Goal: Transaction & Acquisition: Book appointment/travel/reservation

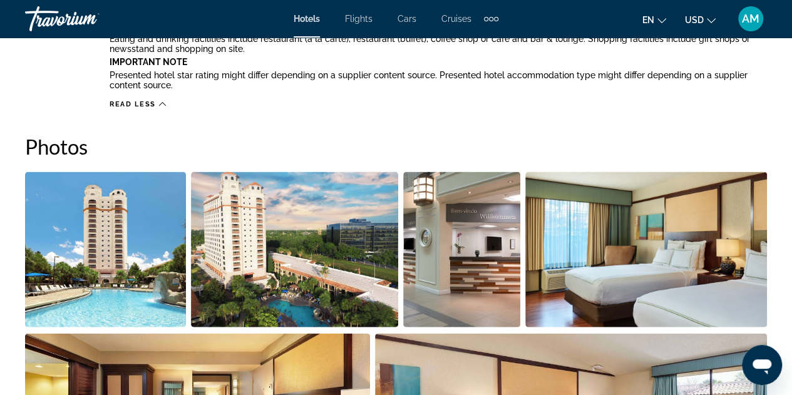
scroll to position [1189, 0]
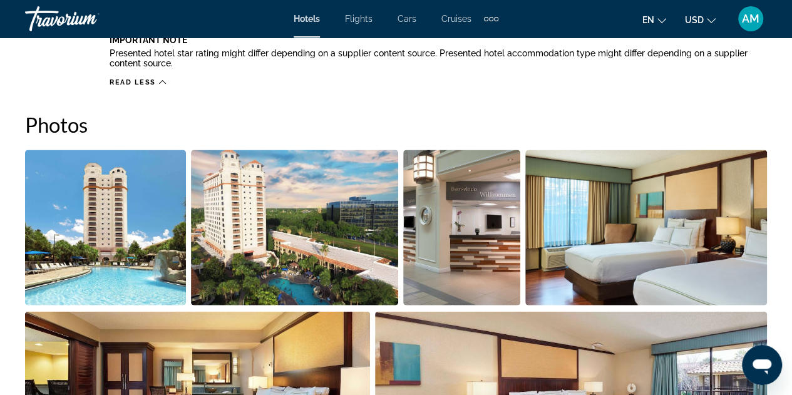
click at [138, 213] on img "Open full-screen image slider" at bounding box center [105, 227] width 161 height 155
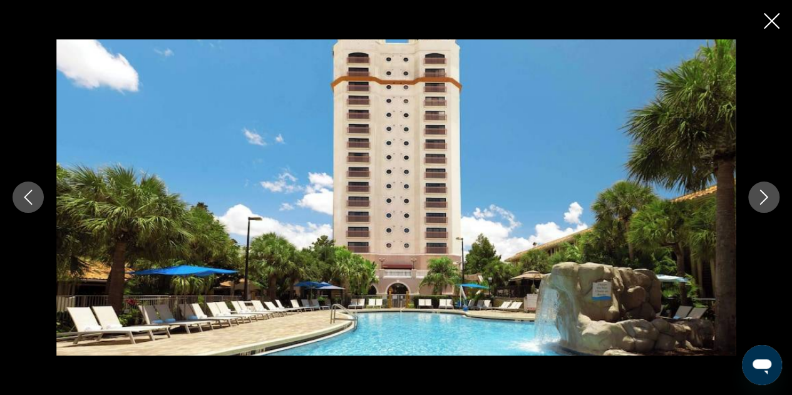
click at [766, 200] on icon "Next image" at bounding box center [763, 197] width 15 height 15
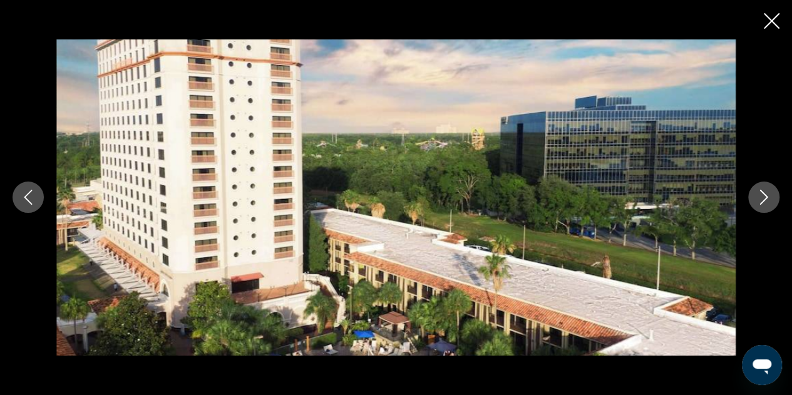
click at [63, 46] on img "Main content" at bounding box center [395, 197] width 679 height 316
click at [772, 24] on icon "Close slideshow" at bounding box center [772, 21] width 16 height 16
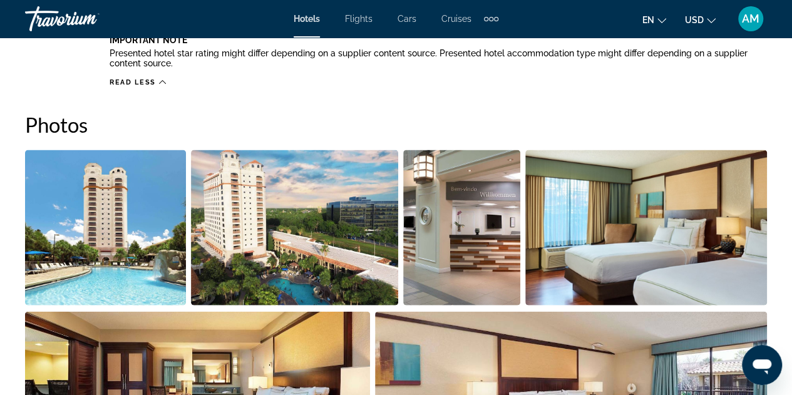
scroll to position [939, 0]
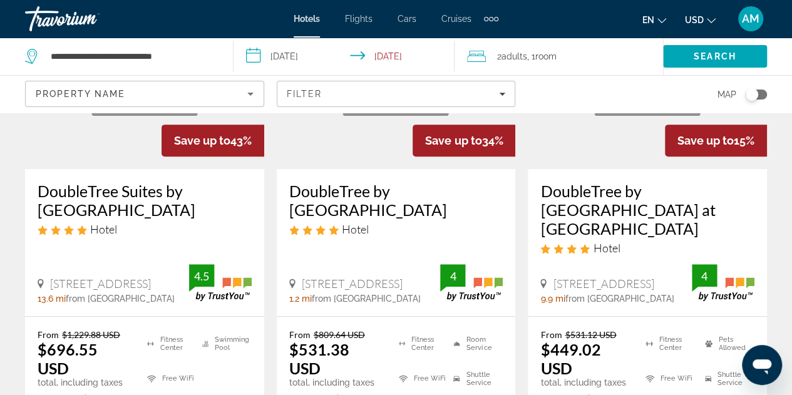
scroll to position [250, 0]
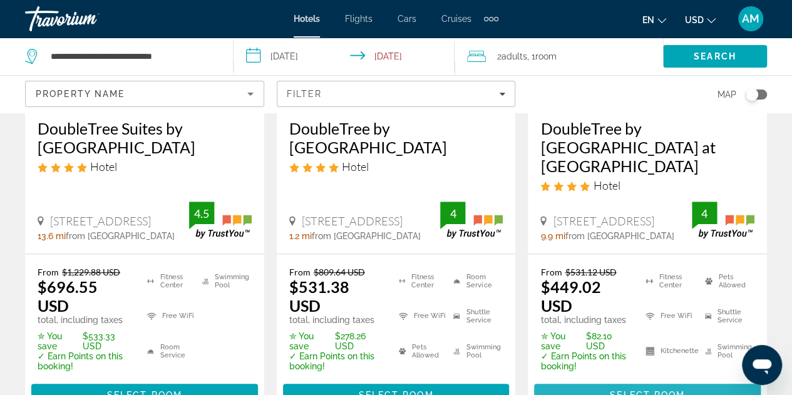
click at [636, 390] on span "Select Room" at bounding box center [647, 395] width 75 height 10
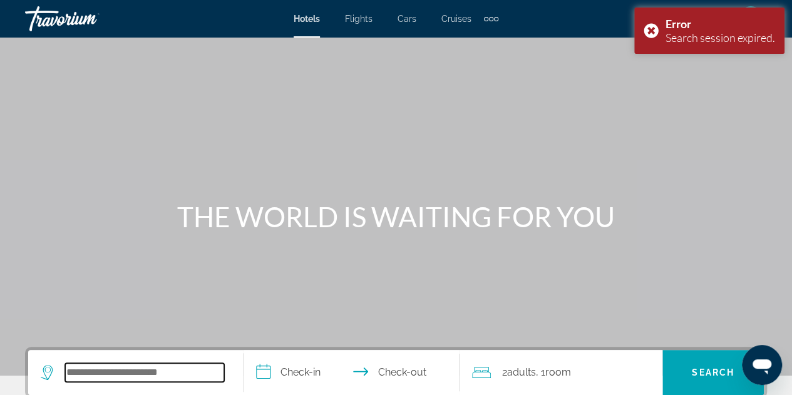
click at [177, 377] on input "Search hotel destination" at bounding box center [144, 372] width 159 height 19
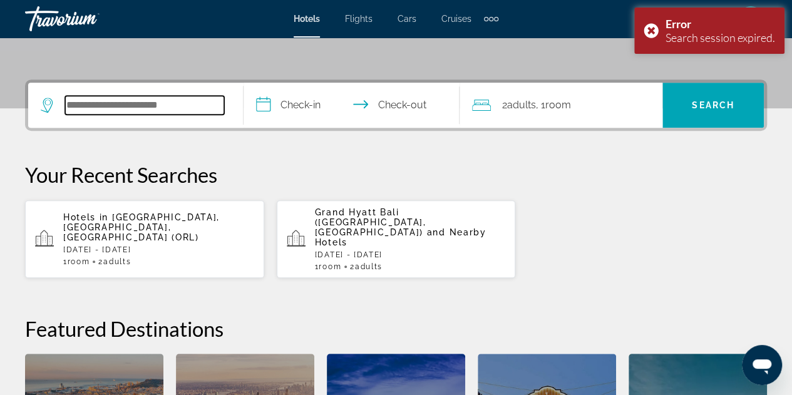
scroll to position [305, 0]
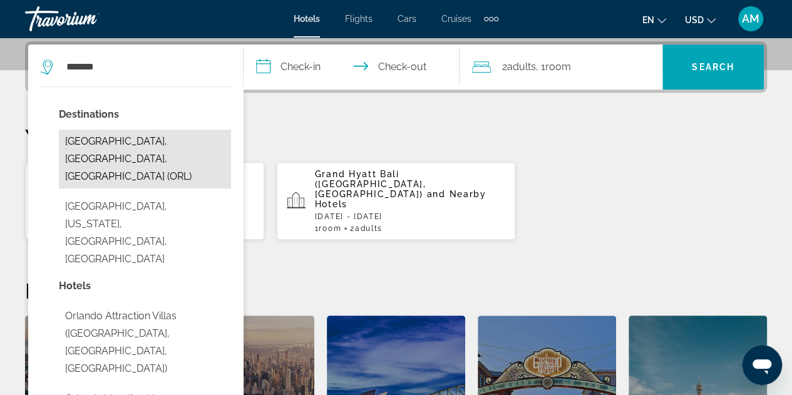
click at [139, 139] on button "[GEOGRAPHIC_DATA], [GEOGRAPHIC_DATA], [GEOGRAPHIC_DATA] (ORL)" at bounding box center [145, 159] width 172 height 59
type input "**********"
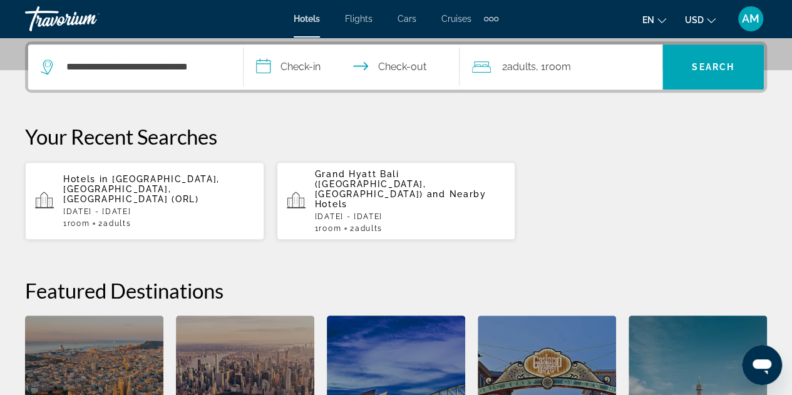
click at [314, 72] on input "**********" at bounding box center [354, 68] width 220 height 49
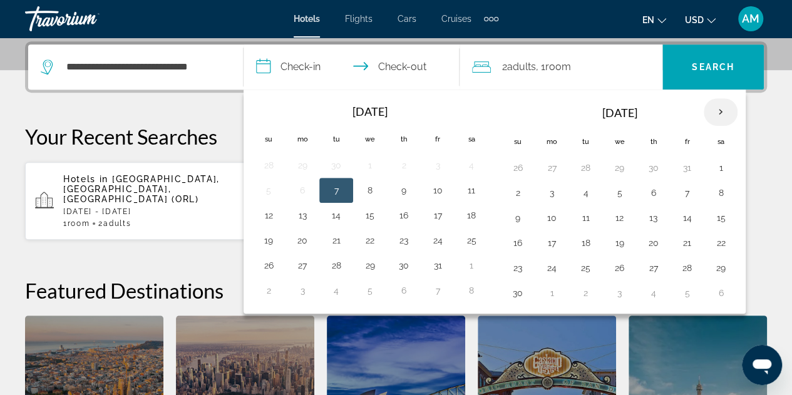
click at [721, 108] on th "Next month" at bounding box center [721, 112] width 34 height 28
click at [613, 261] on button "25" at bounding box center [619, 268] width 20 height 18
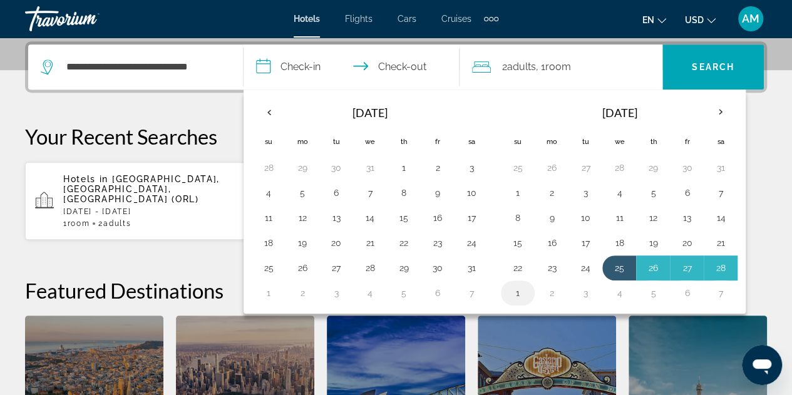
click at [515, 291] on button "1" at bounding box center [518, 293] width 20 height 18
type input "**********"
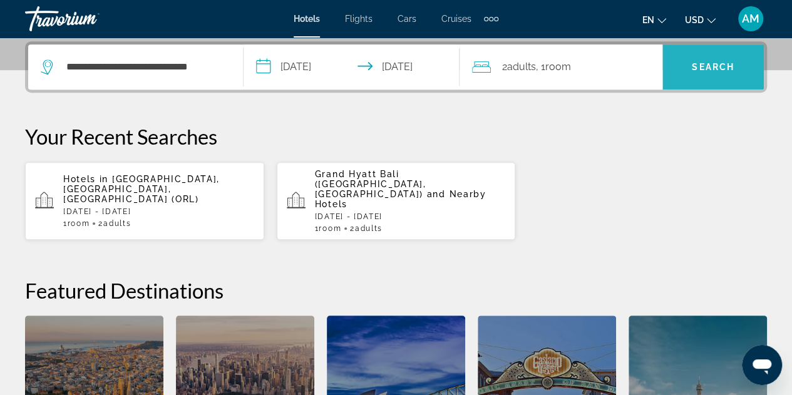
click at [722, 73] on span "Search" at bounding box center [712, 67] width 101 height 30
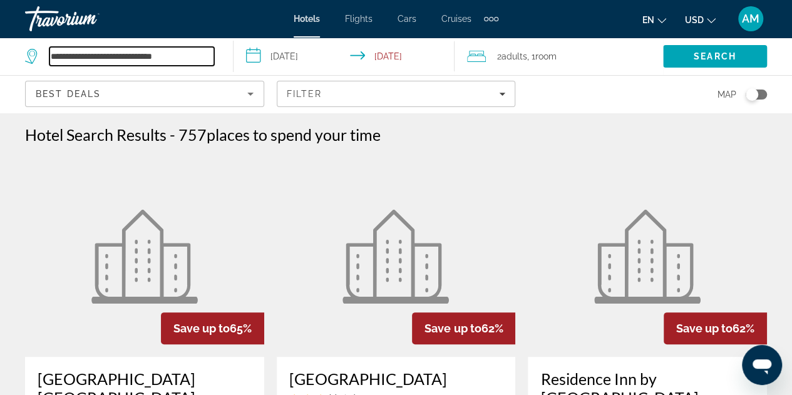
click at [156, 58] on input "**********" at bounding box center [131, 56] width 165 height 19
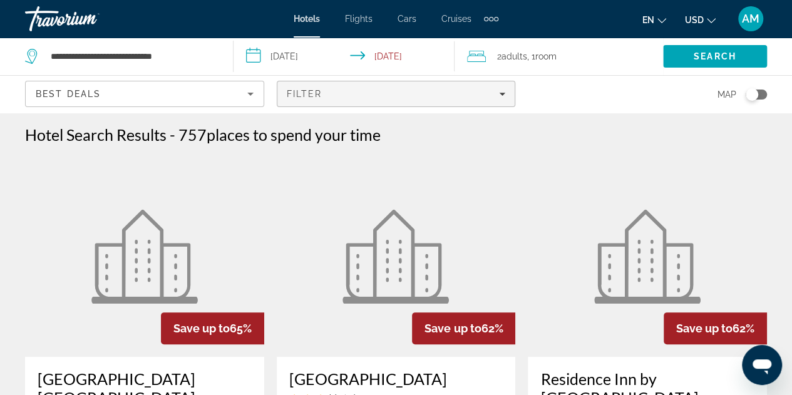
click at [384, 86] on span "Filters" at bounding box center [396, 94] width 238 height 30
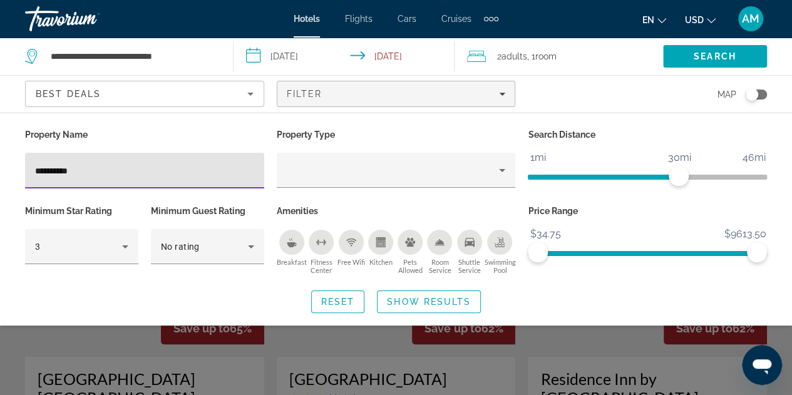
type input "**********"
click at [451, 292] on span "Search widget" at bounding box center [428, 302] width 103 height 30
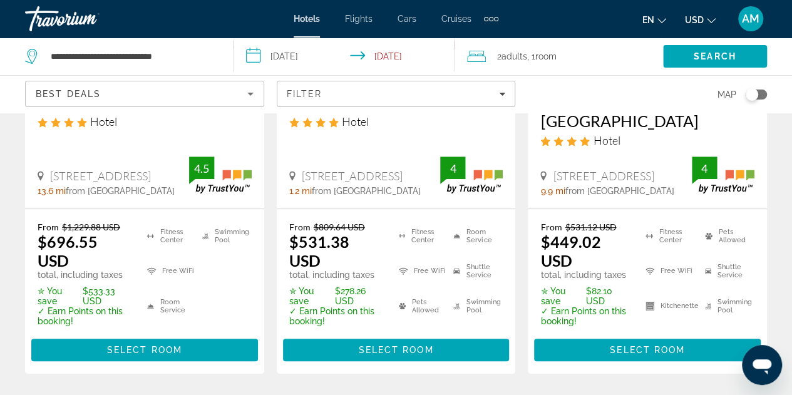
scroll to position [313, 0]
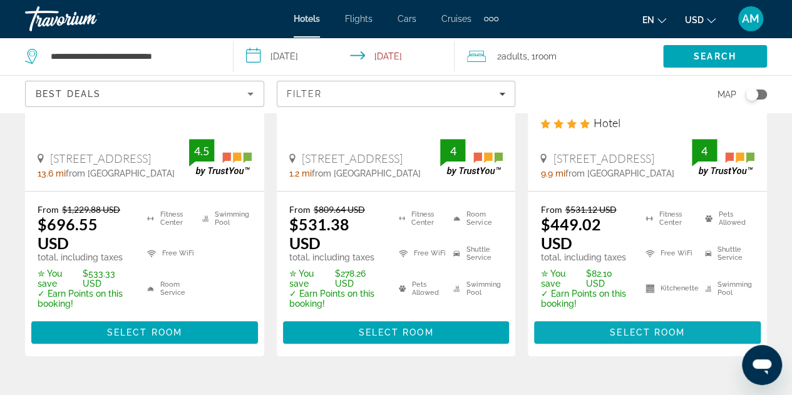
click at [639, 327] on span "Select Room" at bounding box center [647, 332] width 75 height 10
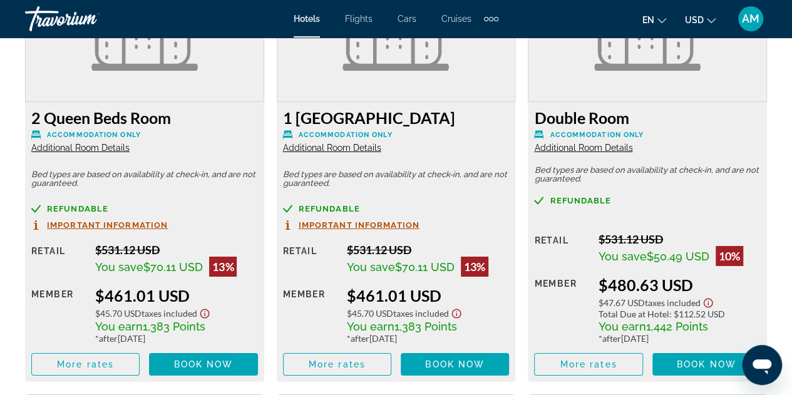
scroll to position [2066, 0]
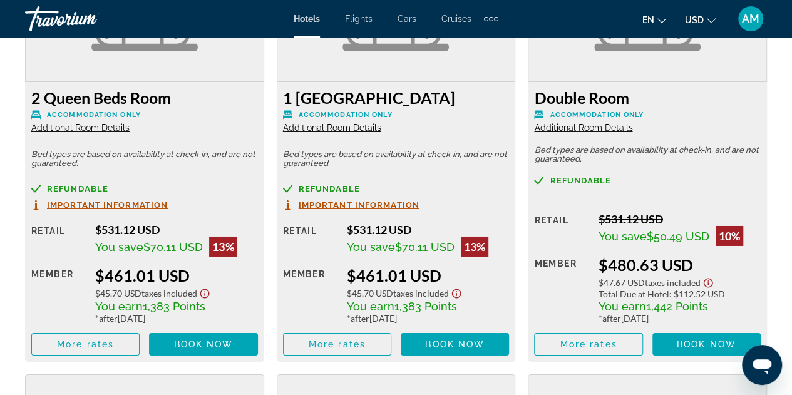
click at [404, 202] on span "Important Information" at bounding box center [359, 205] width 121 height 8
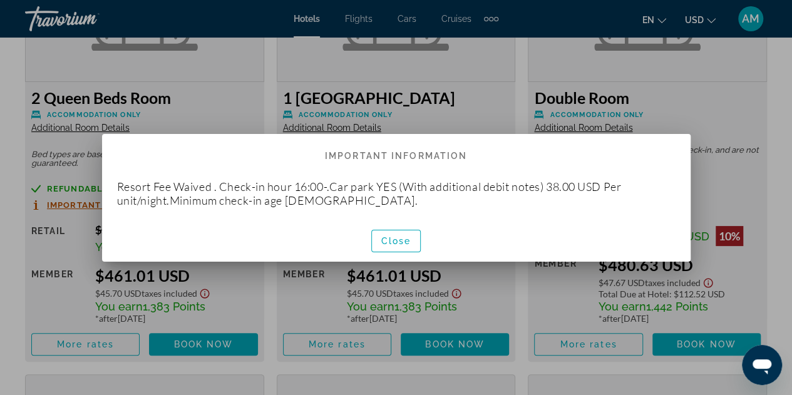
scroll to position [0, 0]
click at [400, 240] on span "Close" at bounding box center [396, 241] width 30 height 10
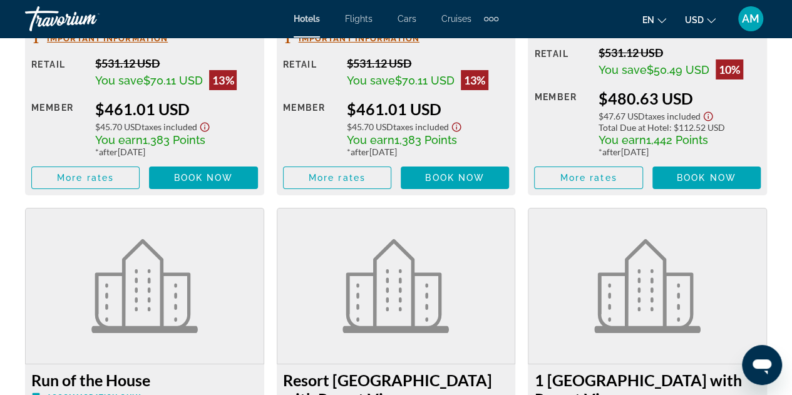
scroll to position [2191, 0]
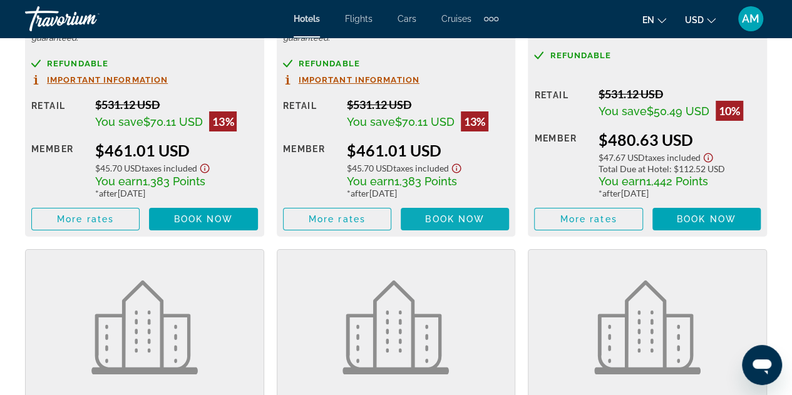
click at [464, 212] on span "Main content" at bounding box center [455, 219] width 108 height 30
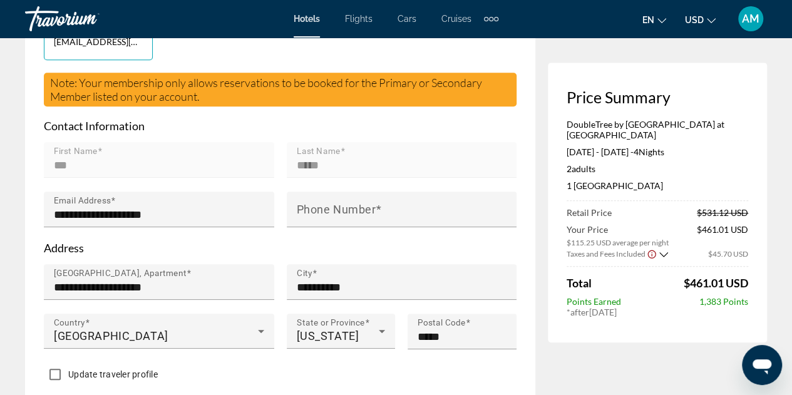
scroll to position [438, 0]
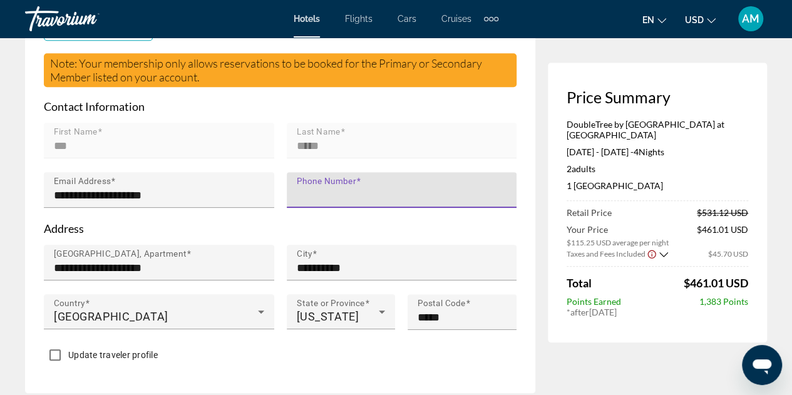
click at [382, 188] on input "Phone Number" at bounding box center [406, 195] width 218 height 15
type input "**********"
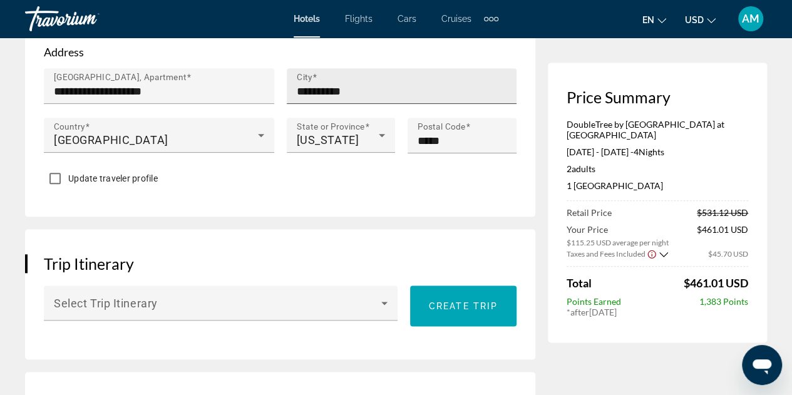
scroll to position [626, 0]
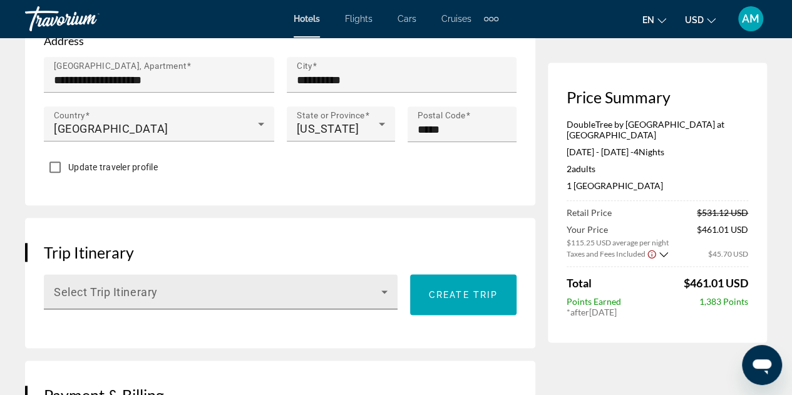
click at [371, 289] on span "Main content" at bounding box center [217, 296] width 327 height 15
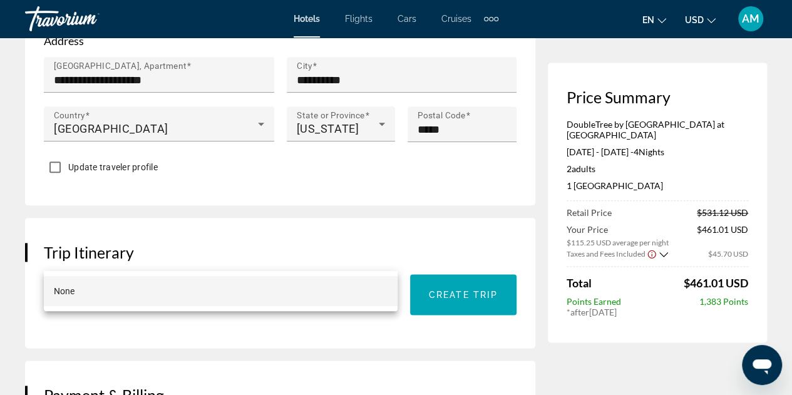
click at [467, 254] on div at bounding box center [396, 197] width 792 height 395
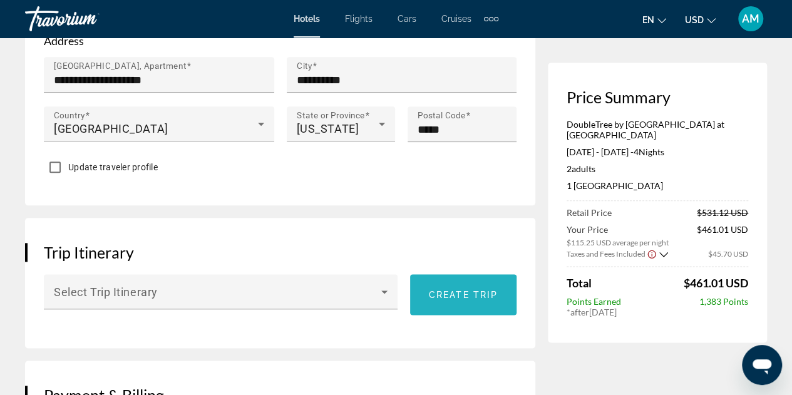
click at [439, 290] on span "Create trip" at bounding box center [463, 295] width 69 height 10
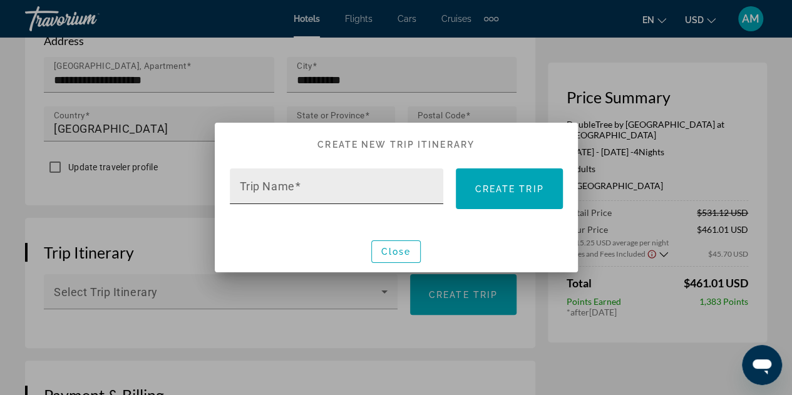
click at [377, 184] on input "Trip Name" at bounding box center [341, 191] width 202 height 15
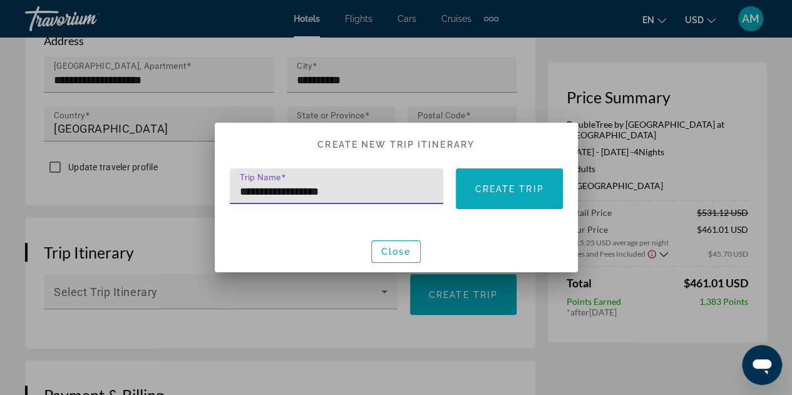
type input "**********"
click at [508, 200] on span at bounding box center [509, 189] width 106 height 30
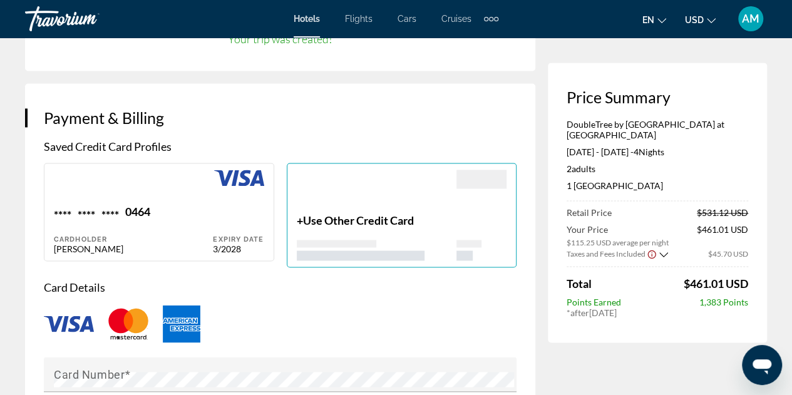
scroll to position [939, 0]
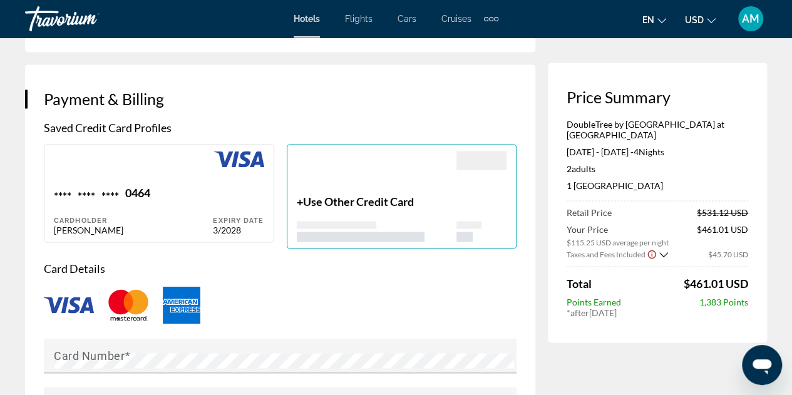
click at [367, 221] on div "Main content" at bounding box center [377, 231] width 160 height 21
click at [327, 195] on span "Use Other Credit Card" at bounding box center [358, 202] width 111 height 14
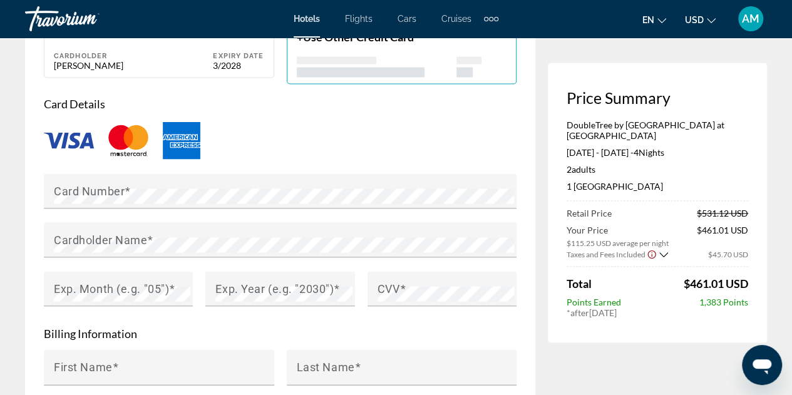
scroll to position [1064, 0]
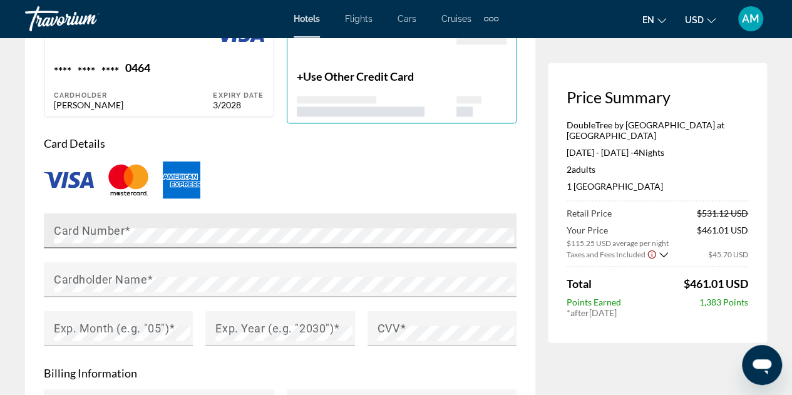
click at [188, 213] on div "Card Number" at bounding box center [284, 230] width 460 height 35
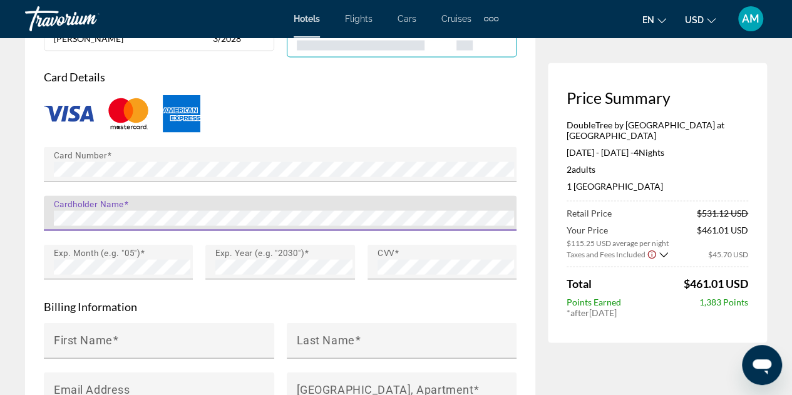
scroll to position [1189, 0]
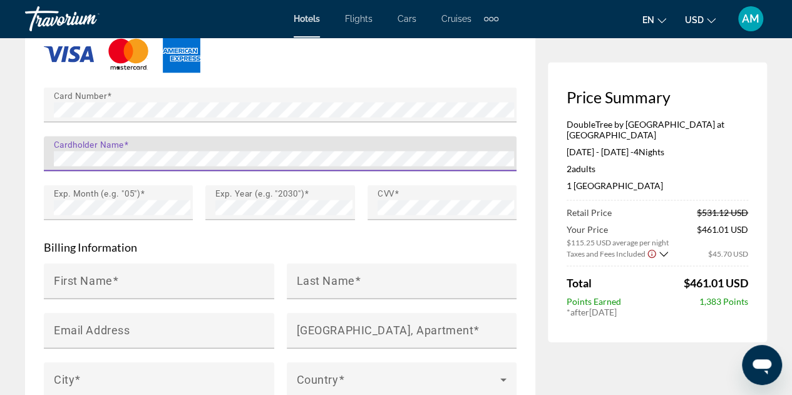
click at [437, 240] on p "Billing Information" at bounding box center [280, 247] width 473 height 14
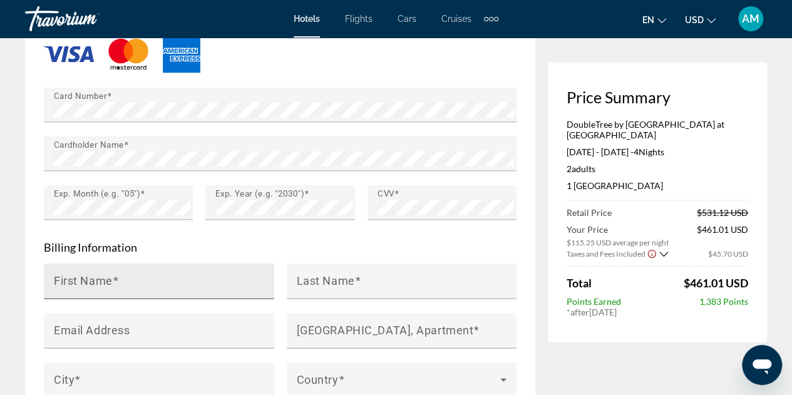
click at [217, 264] on div "First Name" at bounding box center [163, 282] width 218 height 36
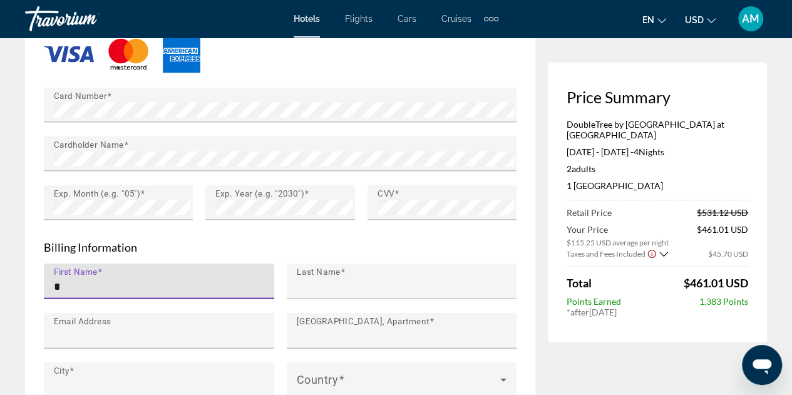
type input "***"
type input "*****"
type input "**********"
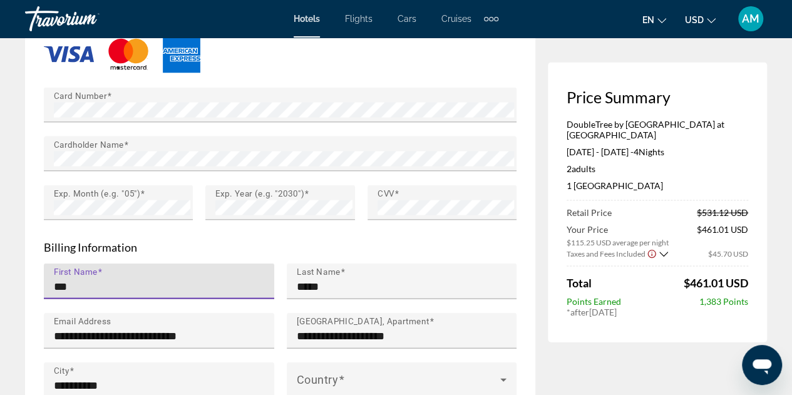
type input "**"
type input "*****"
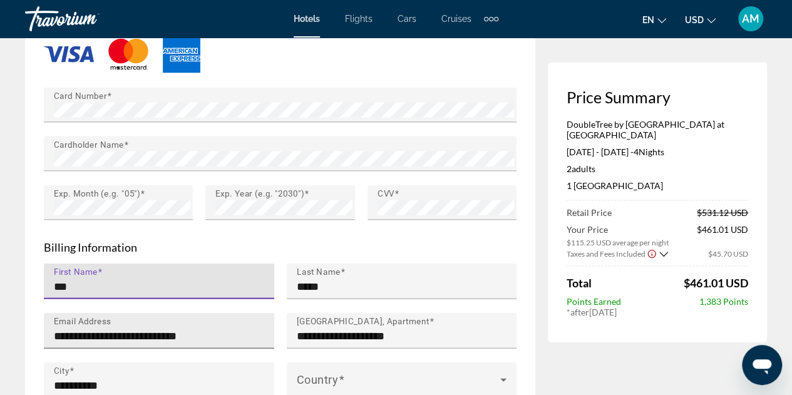
click at [212, 329] on input "**********" at bounding box center [163, 336] width 218 height 15
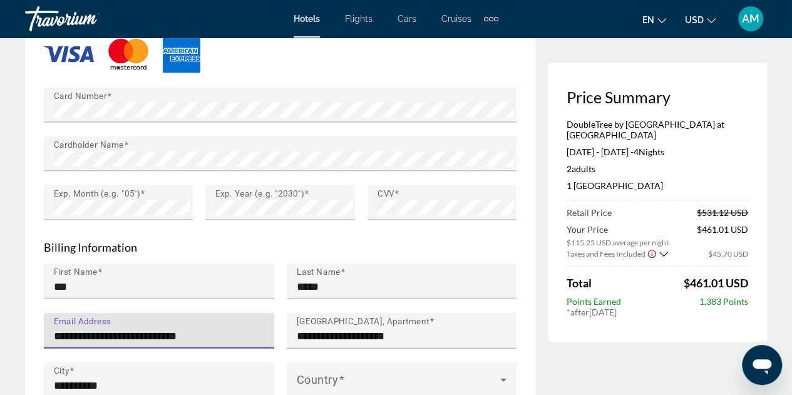
click at [212, 329] on input "**********" at bounding box center [163, 336] width 218 height 15
type input "**********"
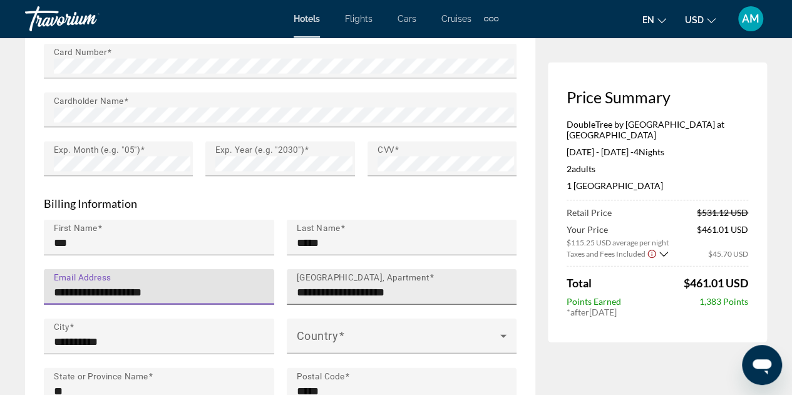
scroll to position [1252, 0]
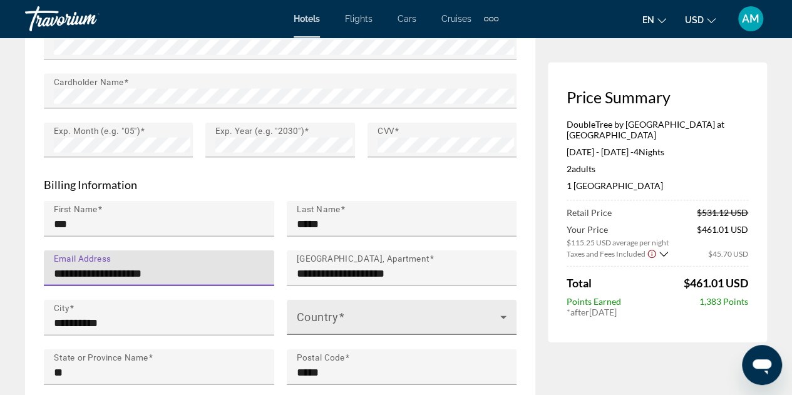
click at [317, 315] on span "Main content" at bounding box center [399, 322] width 204 height 15
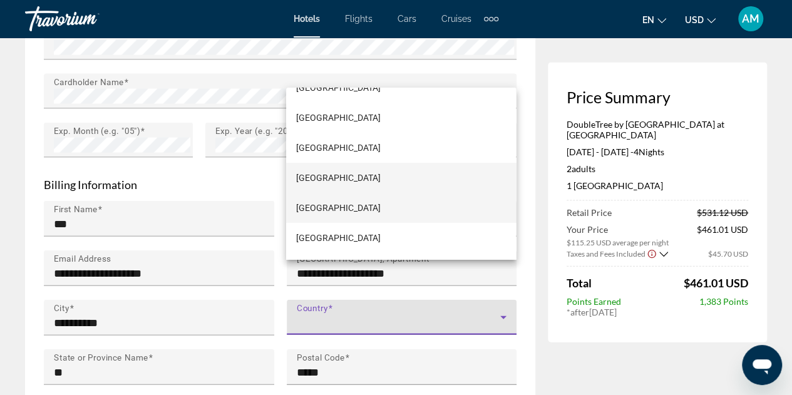
scroll to position [7137, 0]
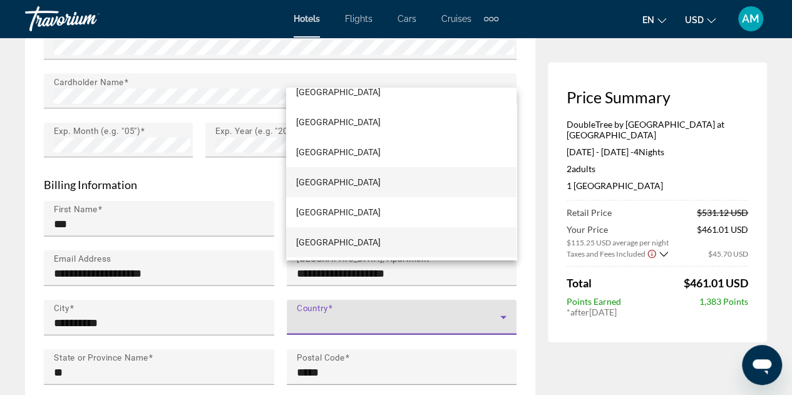
click at [398, 246] on mat-option "[GEOGRAPHIC_DATA]" at bounding box center [401, 242] width 230 height 30
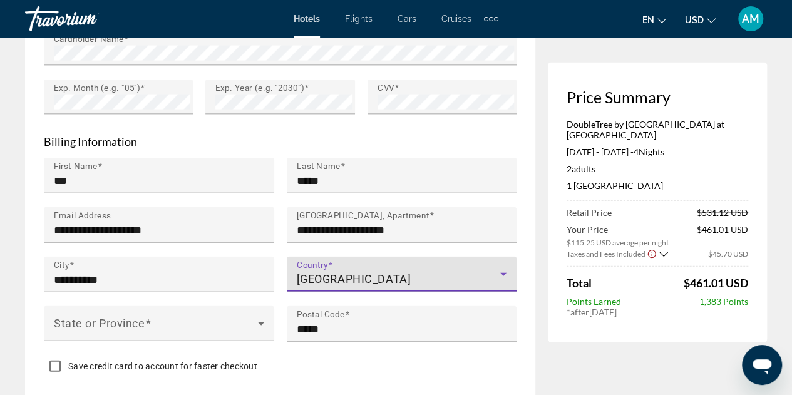
scroll to position [1315, 0]
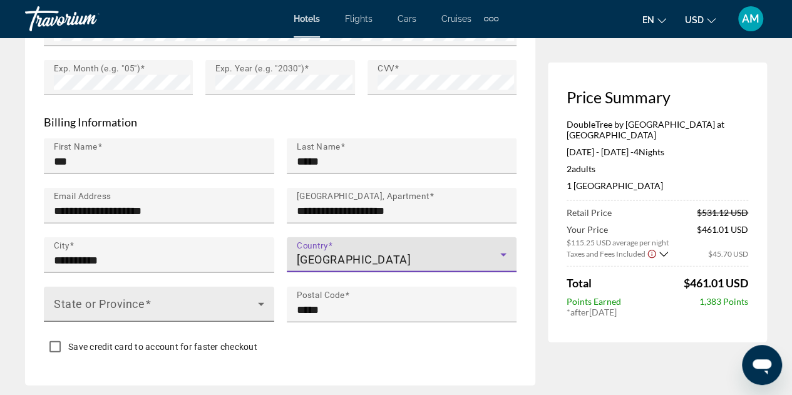
click at [180, 302] on span "Main content" at bounding box center [156, 309] width 204 height 15
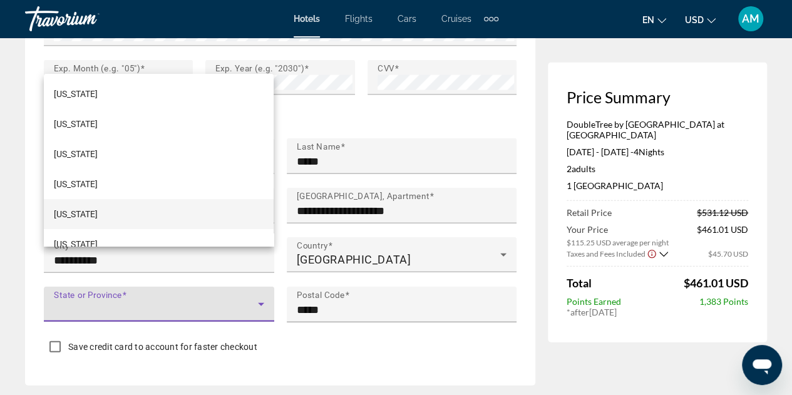
click at [136, 217] on mat-option "[US_STATE]" at bounding box center [159, 214] width 230 height 30
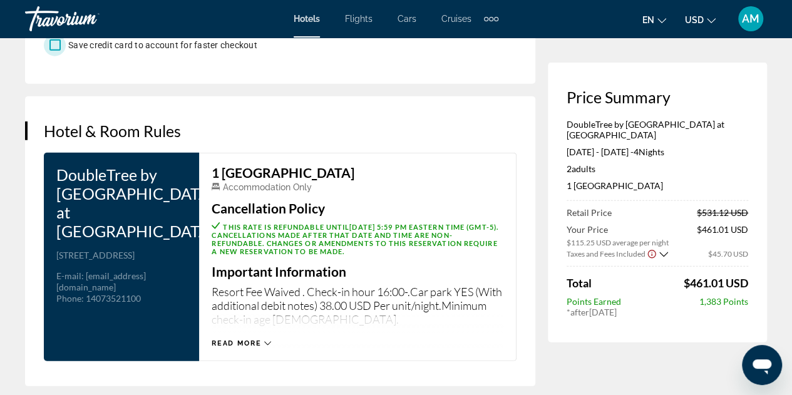
scroll to position [1628, 0]
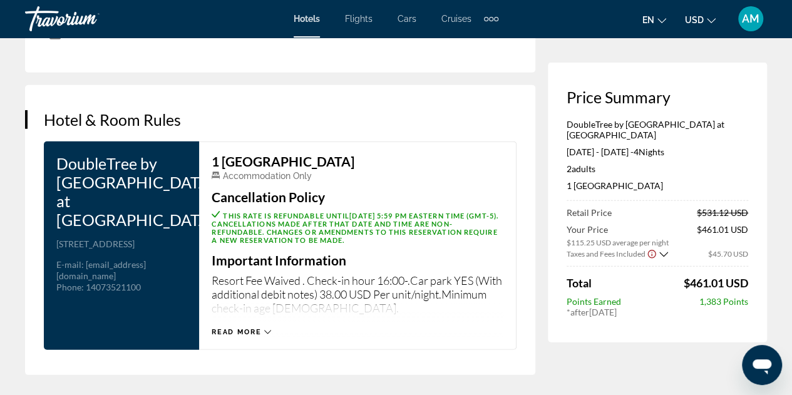
click at [265, 330] on icon "Main content" at bounding box center [267, 332] width 7 height 4
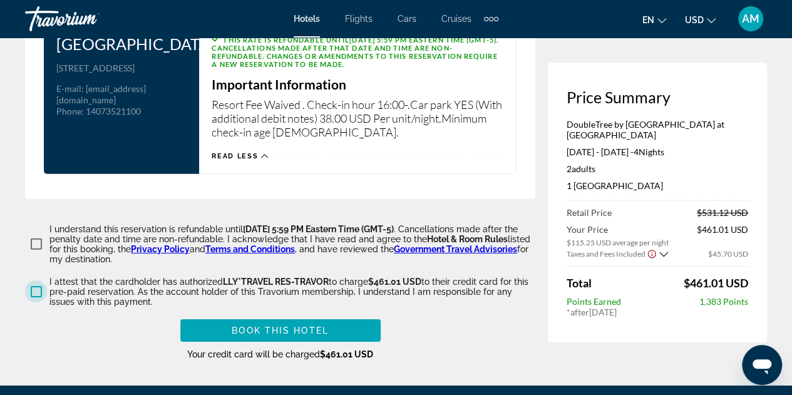
scroll to position [1815, 0]
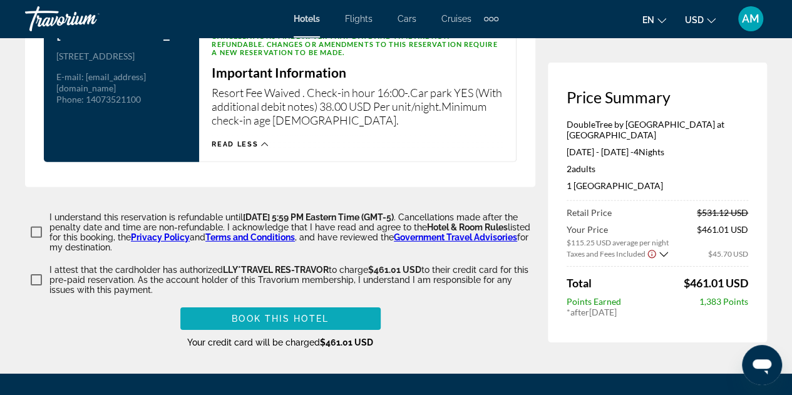
click at [305, 314] on span "Book this hotel" at bounding box center [280, 319] width 97 height 10
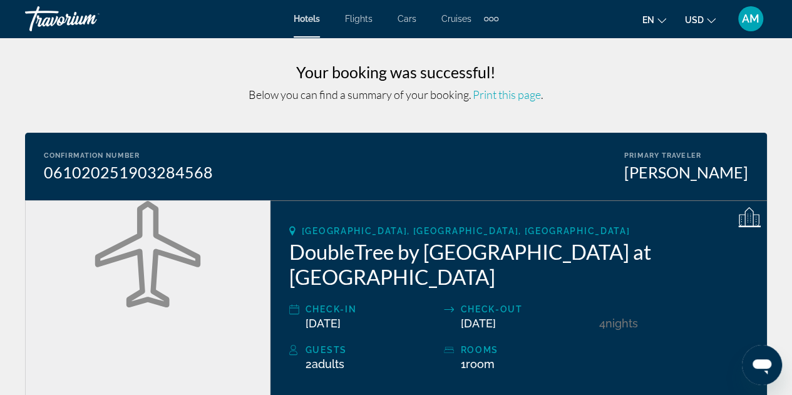
click at [182, 244] on img "Main content" at bounding box center [148, 254] width 106 height 106
click at [193, 251] on img "Main content" at bounding box center [148, 254] width 106 height 106
click at [225, 272] on div "Main content" at bounding box center [147, 319] width 245 height 239
click at [95, 277] on img "Main content" at bounding box center [148, 254] width 106 height 106
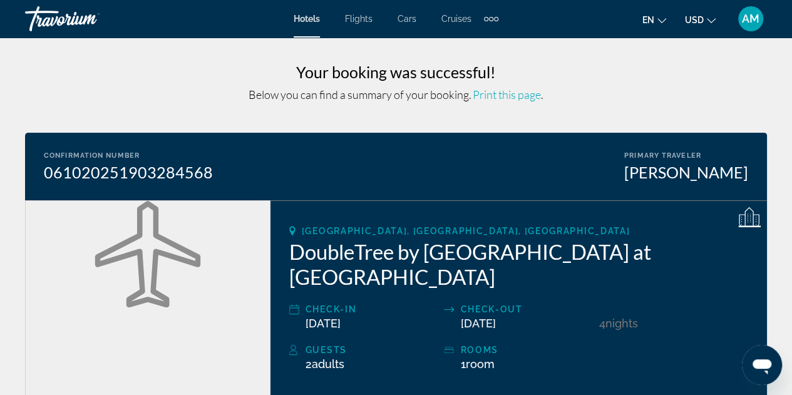
click at [299, 68] on h3 "Your booking was successful!" at bounding box center [396, 72] width 742 height 19
click at [293, 98] on span "Below you can find a summary of your booking." at bounding box center [360, 95] width 223 height 14
click at [180, 299] on img "Main content" at bounding box center [148, 254] width 106 height 106
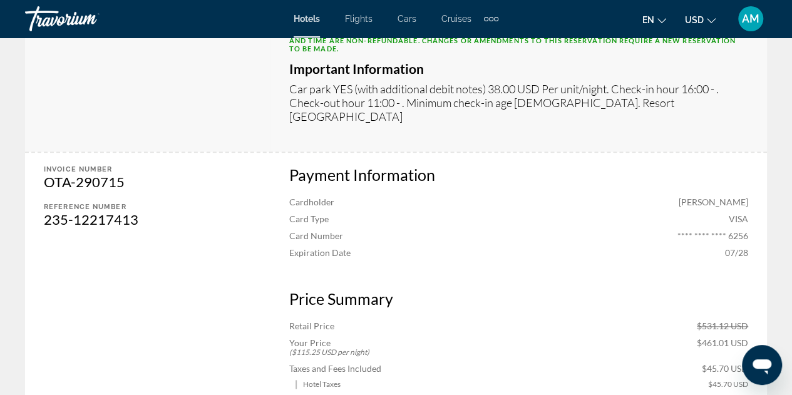
scroll to position [501, 0]
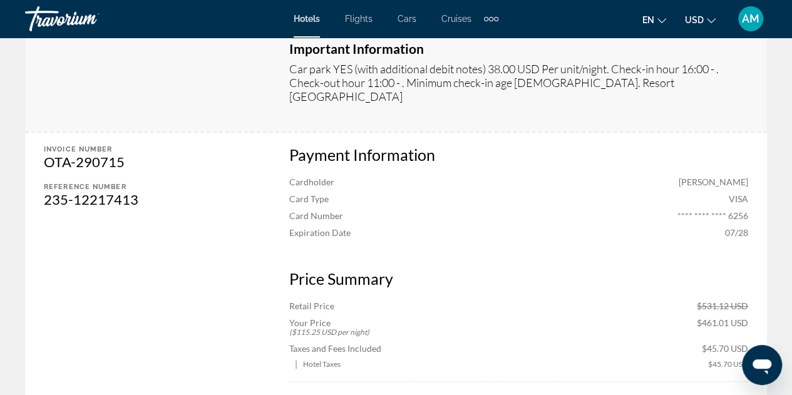
click at [424, 300] on div "Retail Price $531.12 USD" at bounding box center [518, 305] width 459 height 11
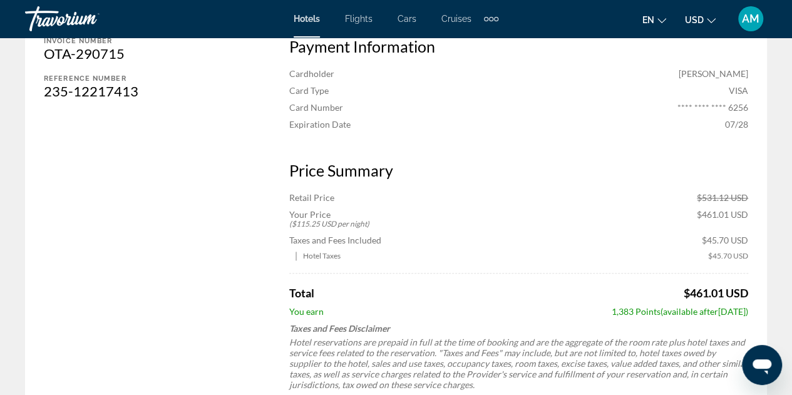
scroll to position [626, 0]
